Goal: Book appointment/travel/reservation

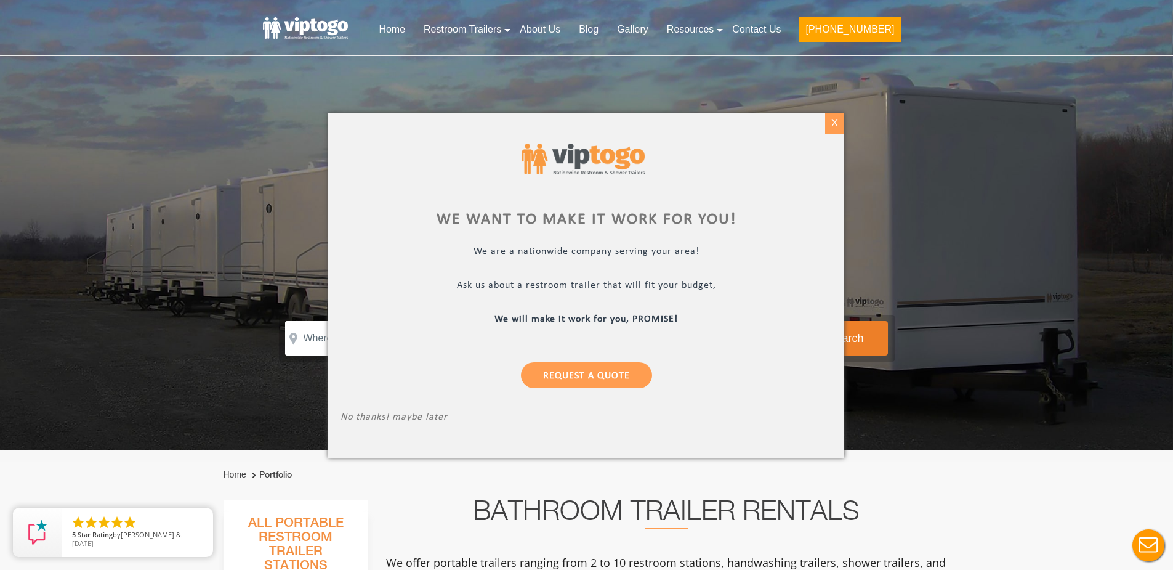
click at [828, 125] on div "X" at bounding box center [834, 123] width 19 height 21
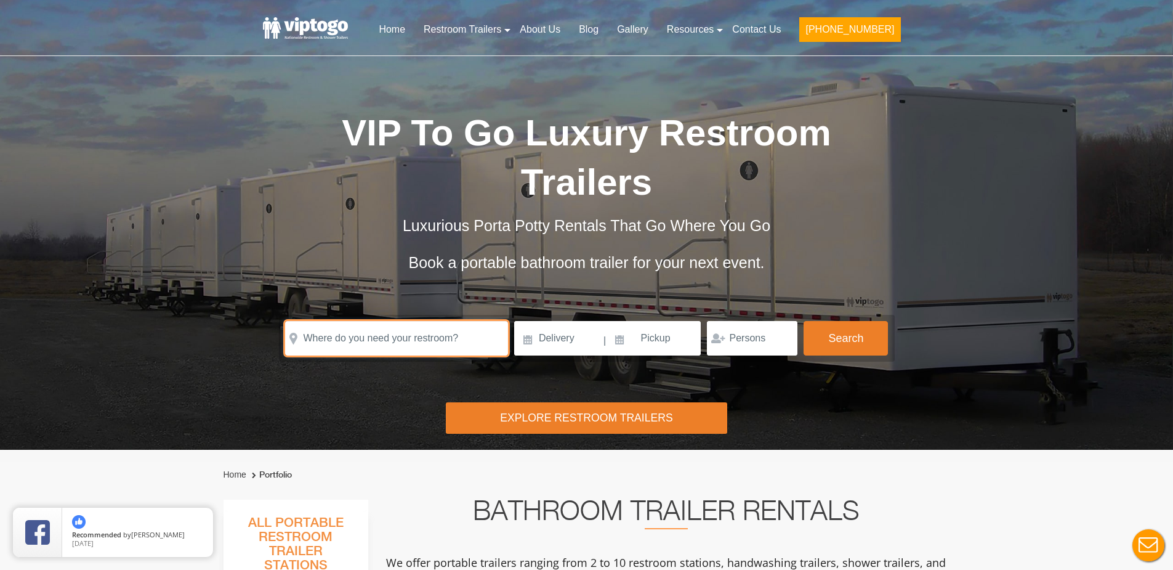
click at [374, 321] on input "text" at bounding box center [396, 338] width 223 height 34
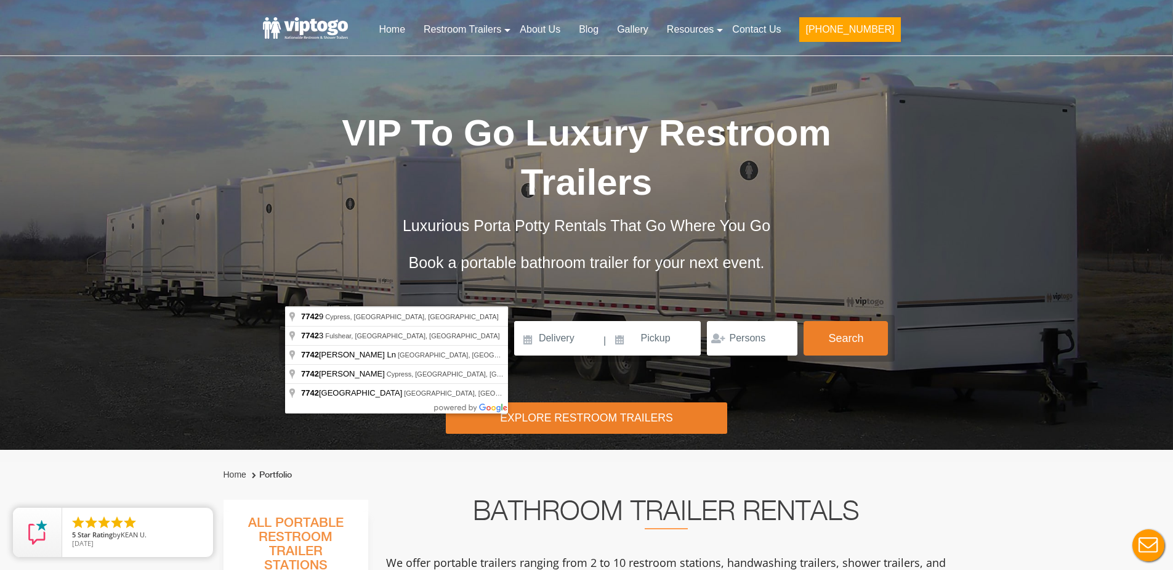
type input "Cypress, TX 77429, [GEOGRAPHIC_DATA]"
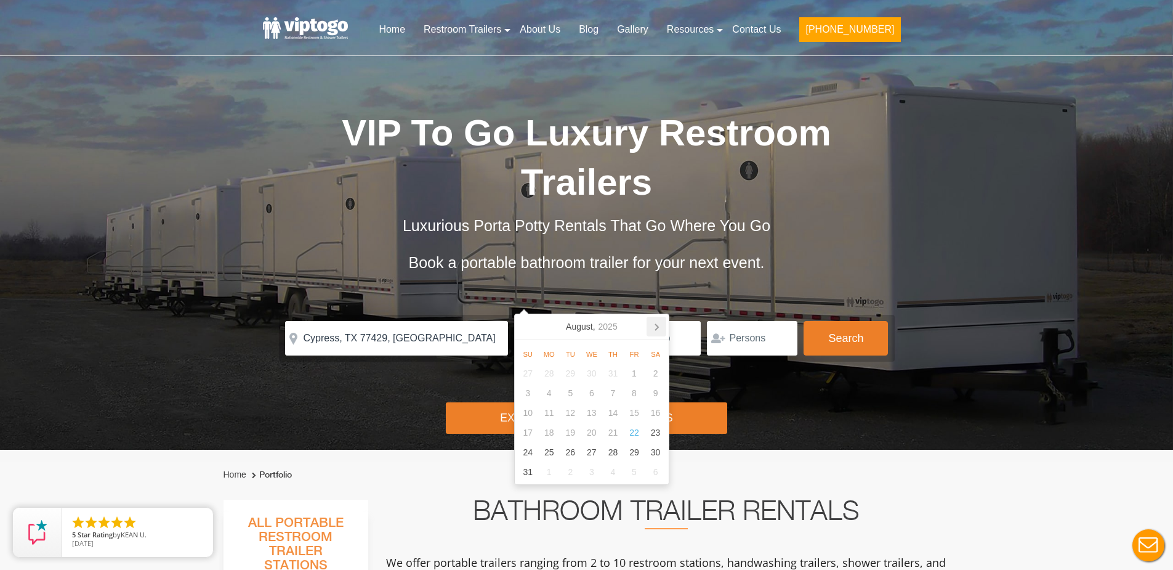
click at [655, 329] on icon at bounding box center [656, 327] width 3 height 6
drag, startPoint x: 553, startPoint y: 373, endPoint x: 740, endPoint y: 320, distance: 194.5
click at [554, 371] on div "1" at bounding box center [549, 373] width 22 height 20
type input "[DATE]"
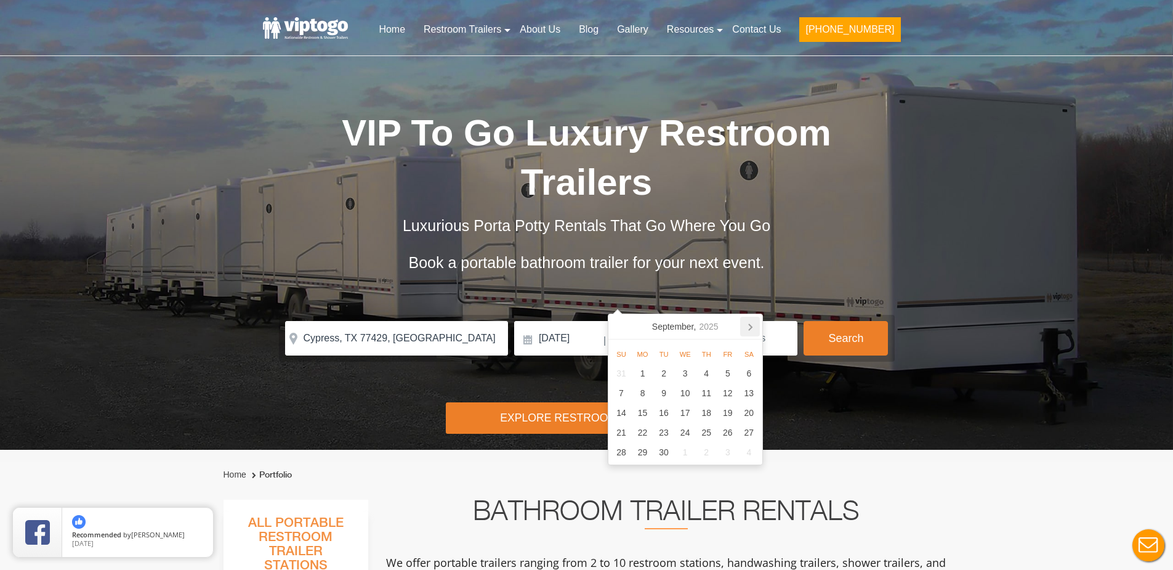
click at [751, 329] on icon at bounding box center [750, 327] width 20 height 20
click at [723, 452] on div "31" at bounding box center [728, 452] width 22 height 20
type input "[DATE]"
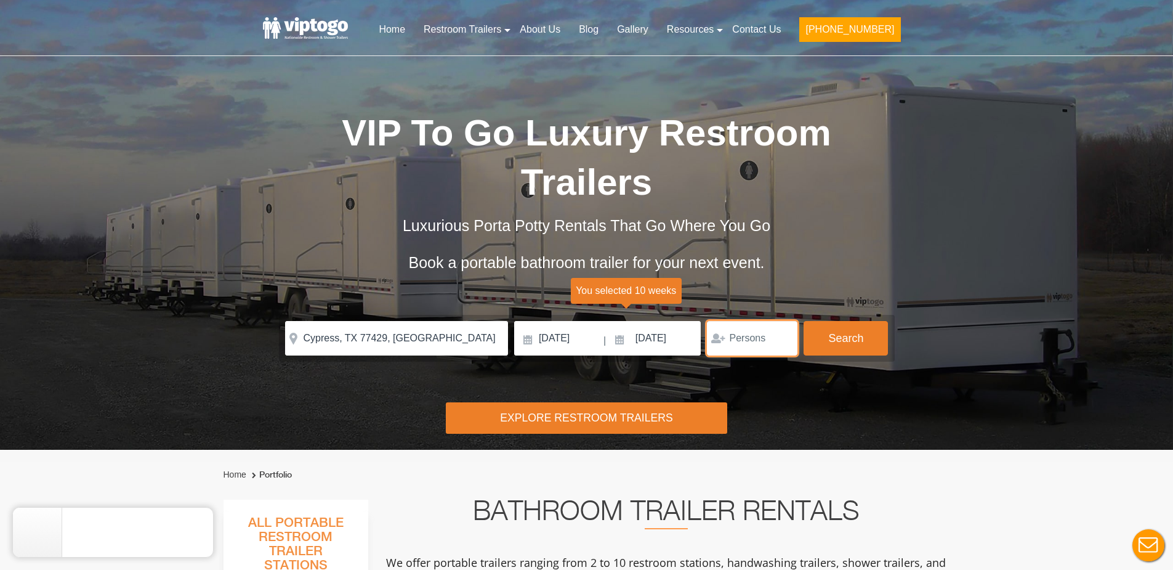
click at [748, 321] on input "number" at bounding box center [752, 338] width 91 height 34
type input "250"
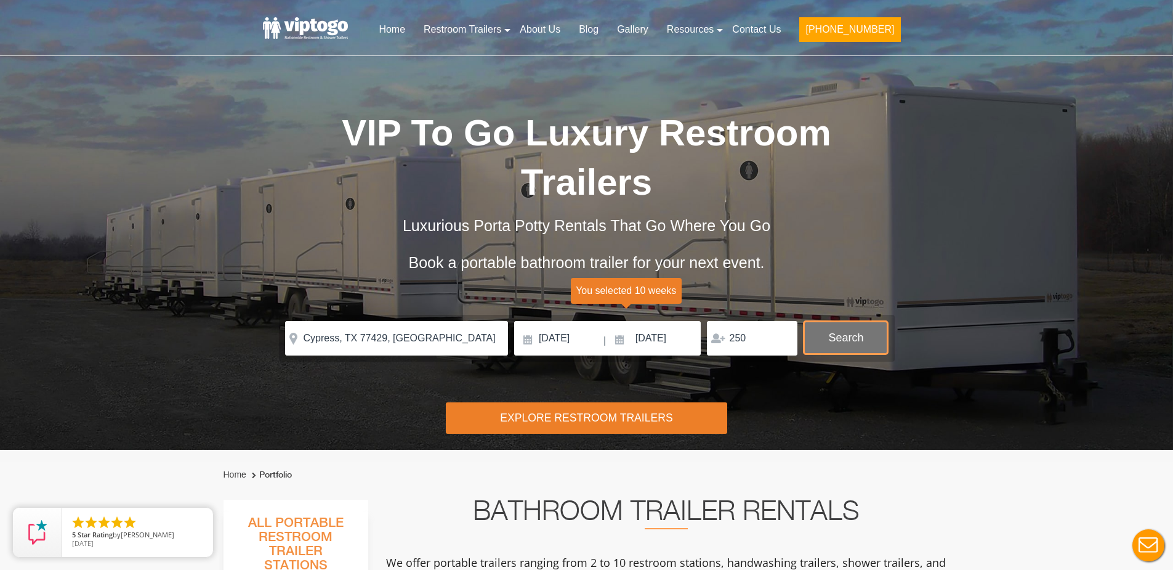
click at [831, 321] on button "Search" at bounding box center [846, 337] width 84 height 33
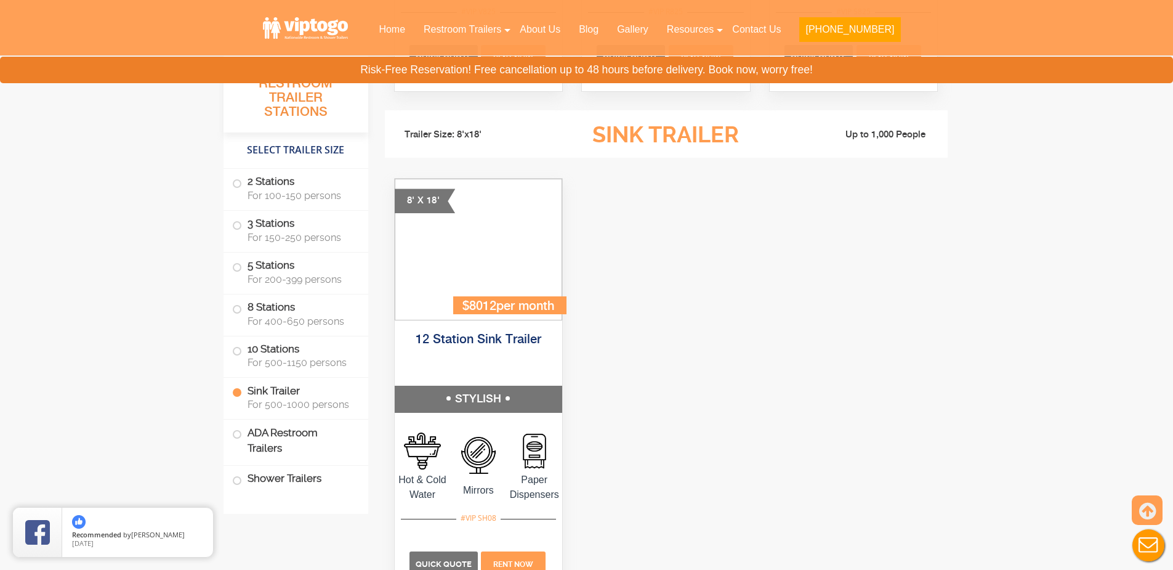
scroll to position [3470, 0]
